Goal: Information Seeking & Learning: Learn about a topic

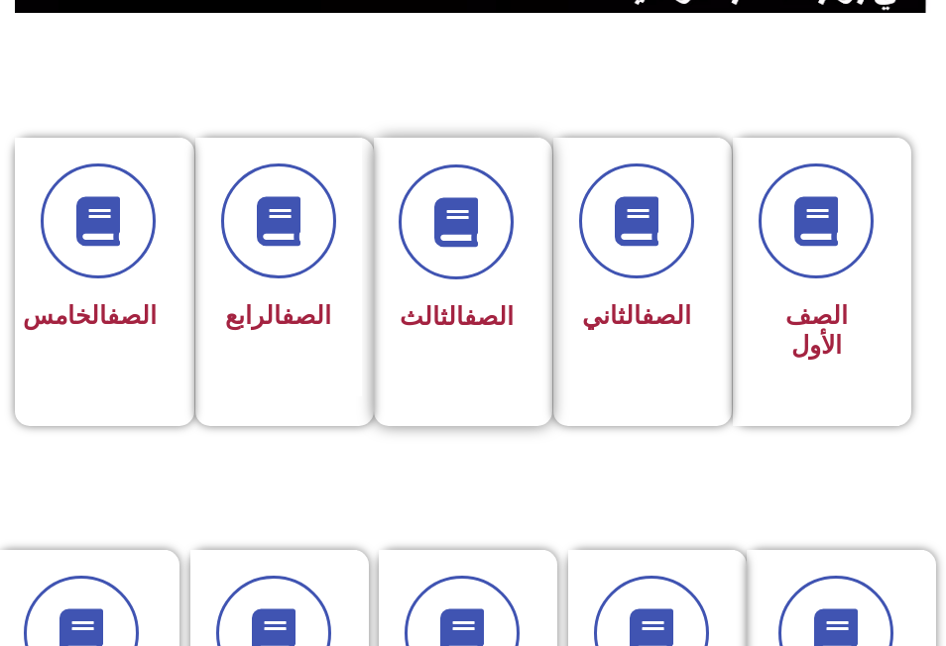
scroll to position [496, 0]
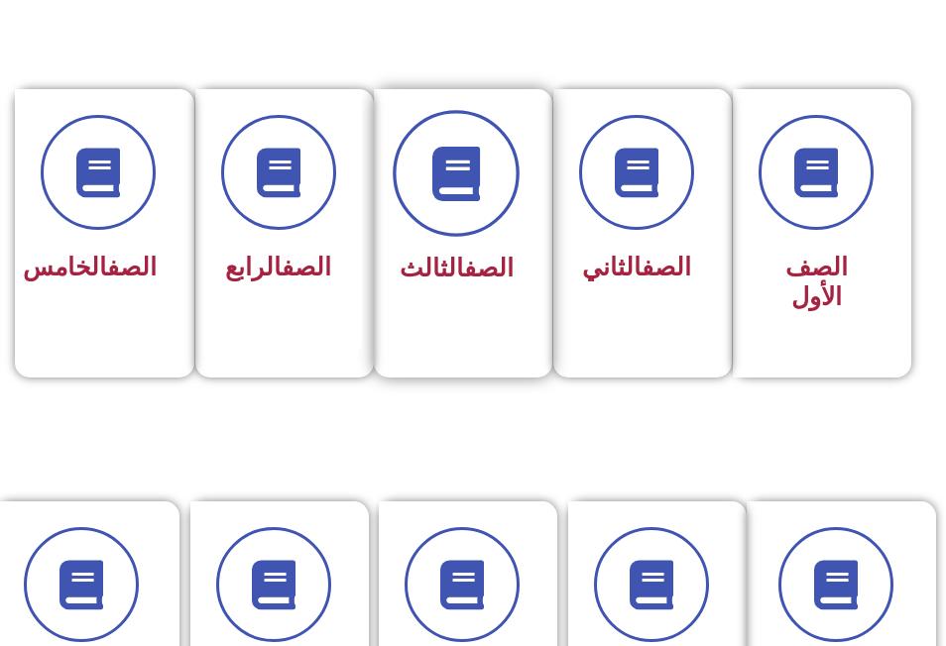
click at [451, 194] on icon at bounding box center [456, 173] width 55 height 55
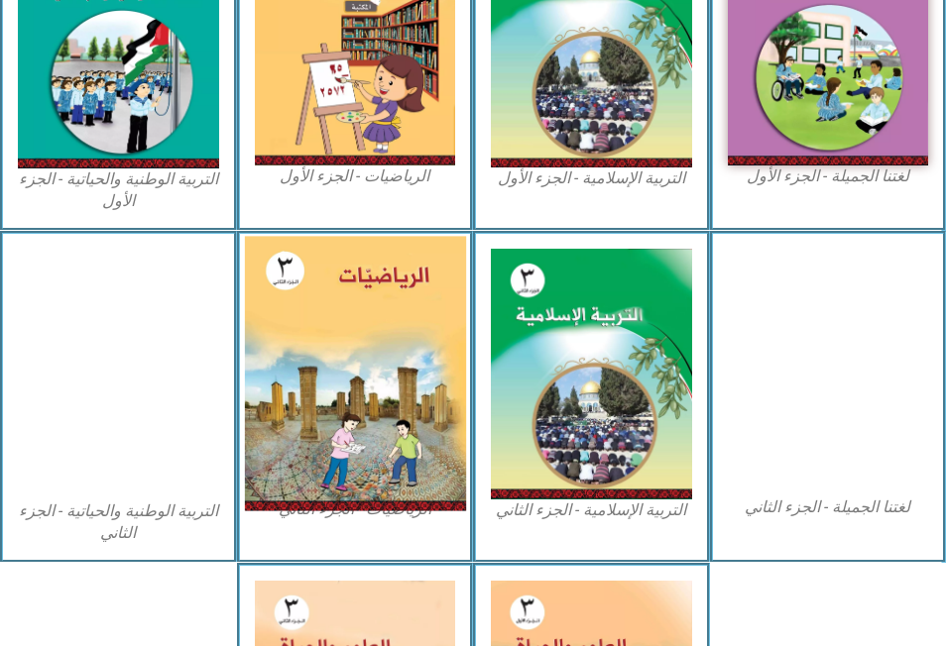
scroll to position [1082, 0]
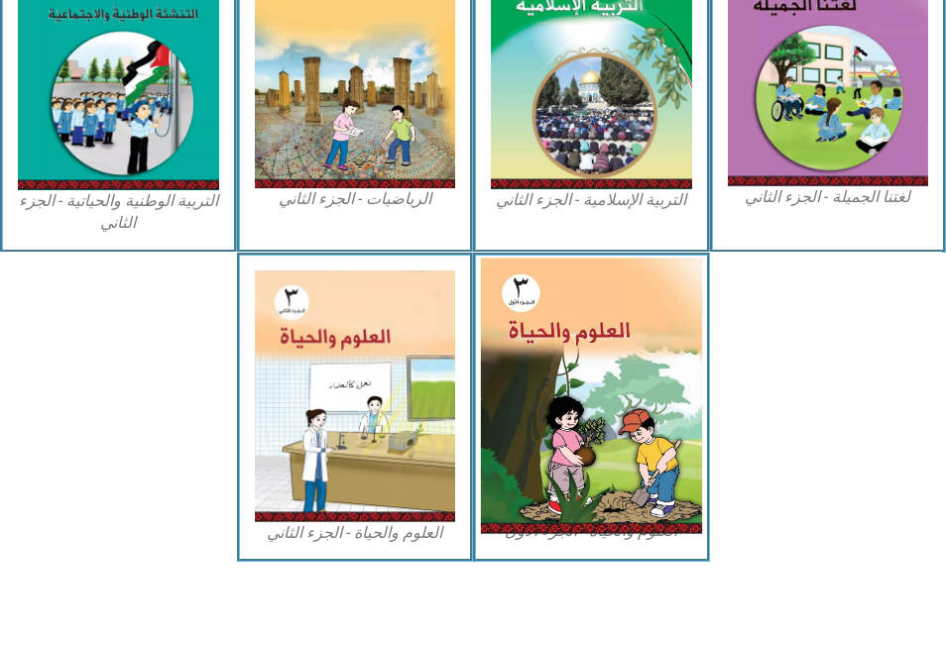
click at [563, 339] on img at bounding box center [591, 396] width 221 height 276
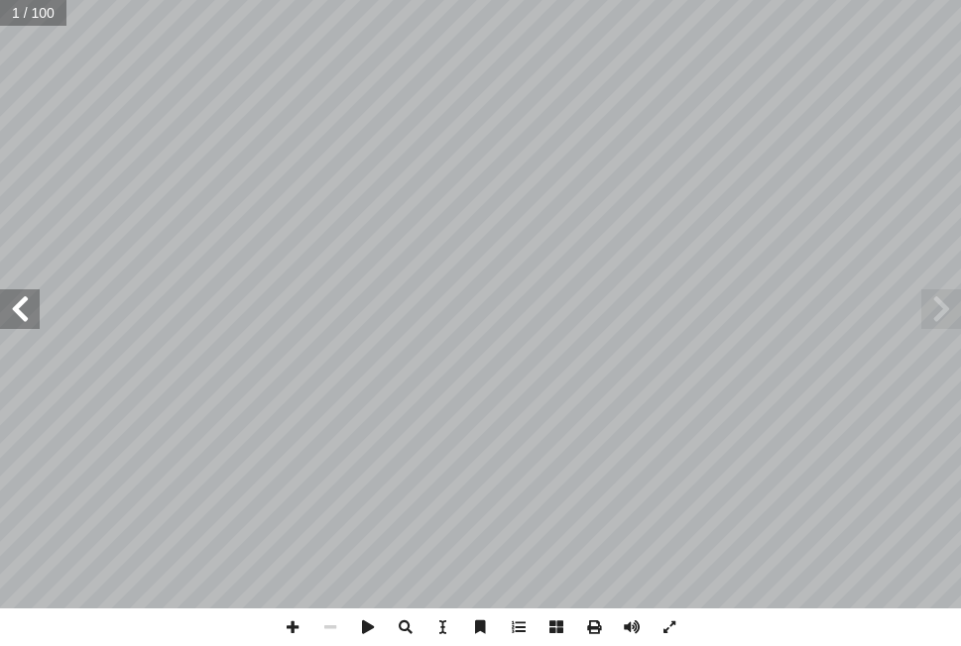
click at [27, 320] on span at bounding box center [20, 309] width 40 height 40
click at [29, 314] on span at bounding box center [20, 309] width 40 height 40
click at [18, 308] on span at bounding box center [20, 309] width 40 height 40
click at [13, 311] on span at bounding box center [20, 309] width 40 height 40
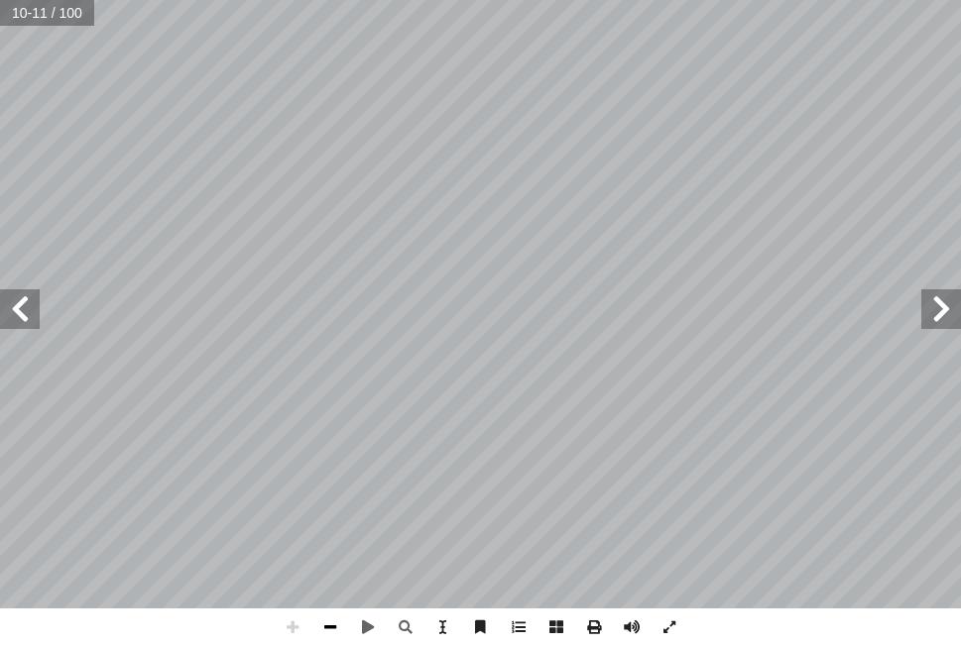
click at [328, 628] on span at bounding box center [330, 628] width 38 height 38
click at [327, 626] on span at bounding box center [330, 628] width 38 height 38
click at [22, 309] on span at bounding box center [20, 309] width 40 height 40
click at [331, 628] on span at bounding box center [330, 628] width 38 height 38
click at [26, 307] on span at bounding box center [20, 309] width 40 height 40
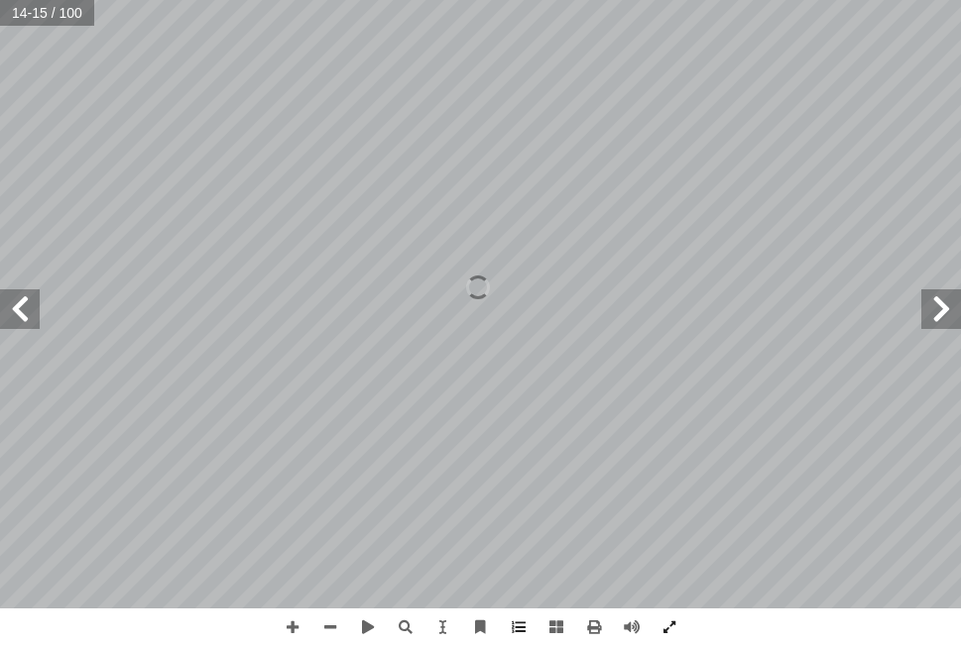
click at [19, 297] on span at bounding box center [20, 309] width 40 height 40
click at [950, 321] on span at bounding box center [941, 309] width 40 height 40
click at [947, 310] on span at bounding box center [941, 309] width 40 height 40
